Goal: Find specific page/section: Find specific page/section

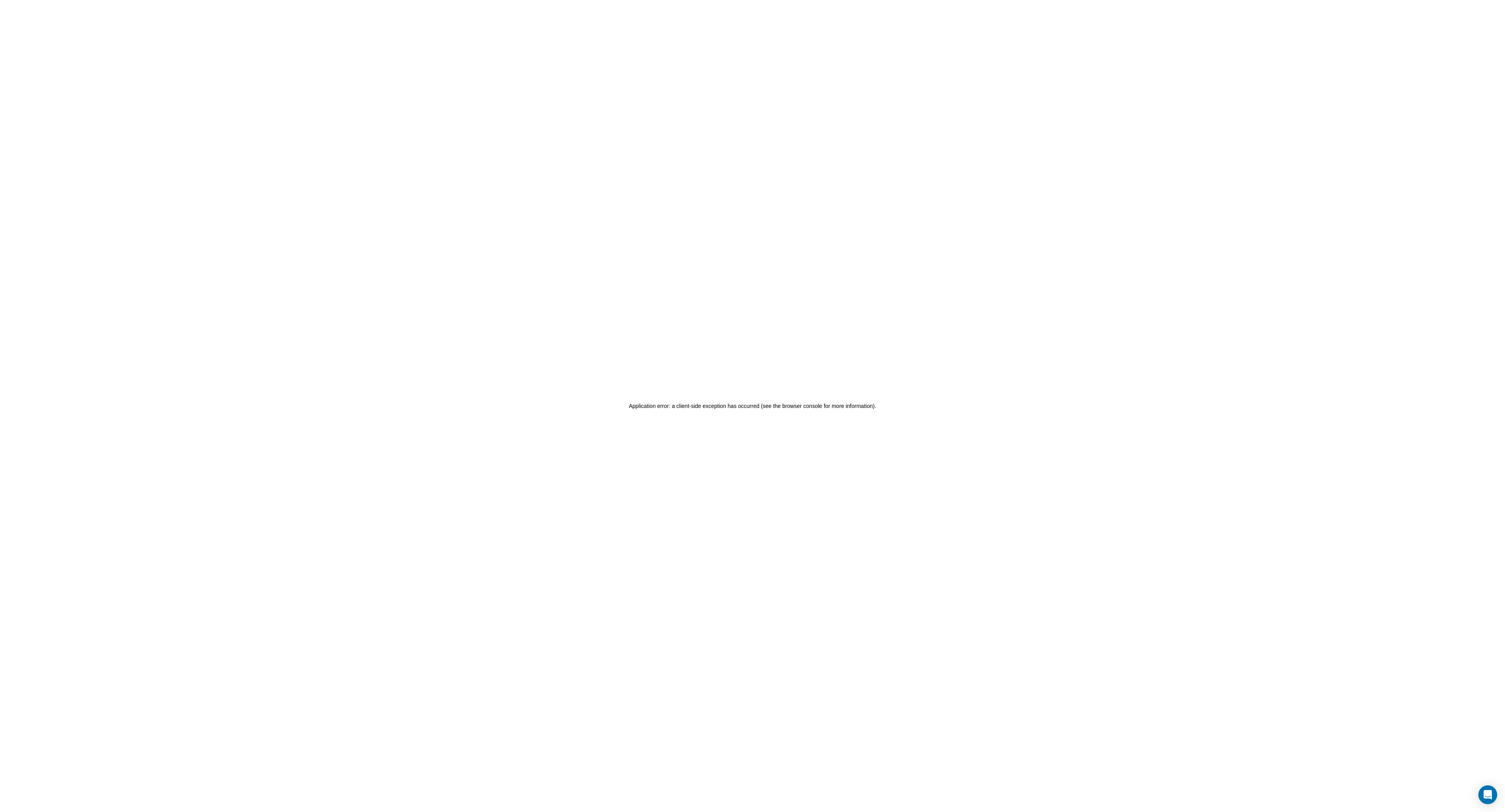
click at [655, 287] on div "Application error: a client-side exception has occurred (see the browser consol…" at bounding box center [752, 406] width 1505 height 812
